Goal: Information Seeking & Learning: Learn about a topic

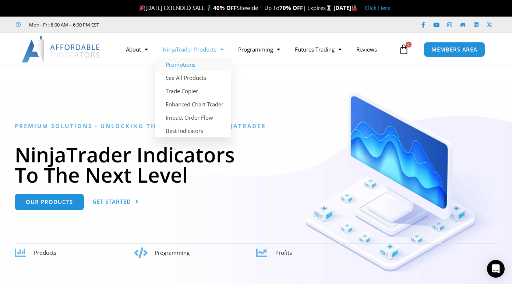
click at [192, 65] on link "Promotions" at bounding box center [192, 64] width 75 height 13
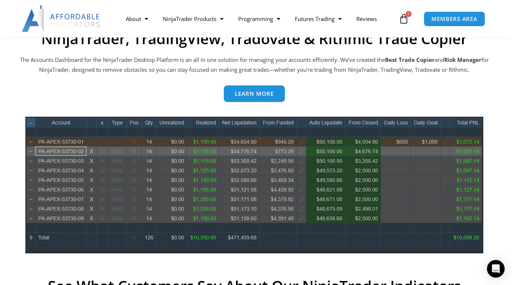
scroll to position [326, 0]
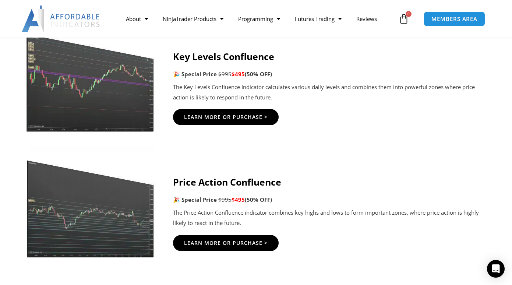
scroll to position [1197, 0]
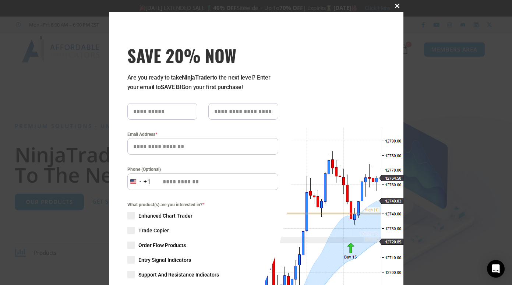
click at [395, 6] on span at bounding box center [398, 6] width 12 height 4
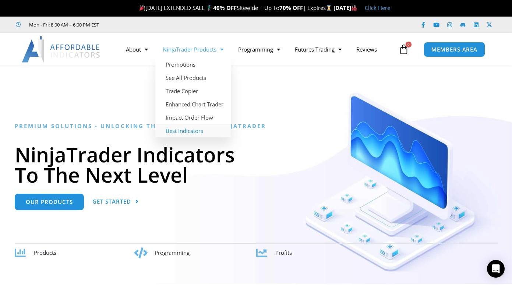
click at [185, 131] on link "Best Indicators" at bounding box center [192, 130] width 75 height 13
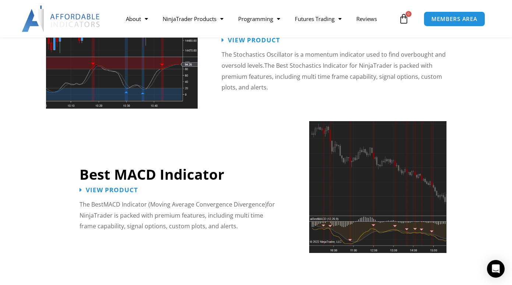
scroll to position [1640, 0]
